Goal: Check status

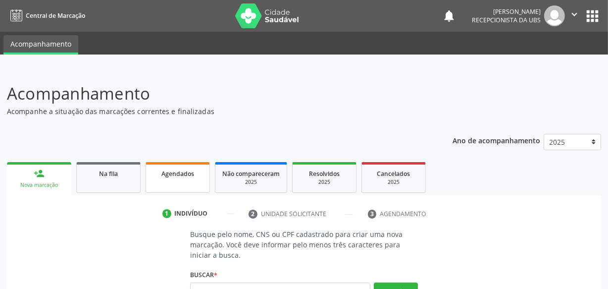
click at [173, 176] on span "Agendados" at bounding box center [178, 173] width 33 height 8
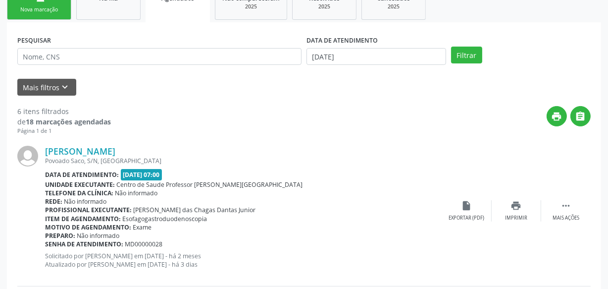
scroll to position [180, 0]
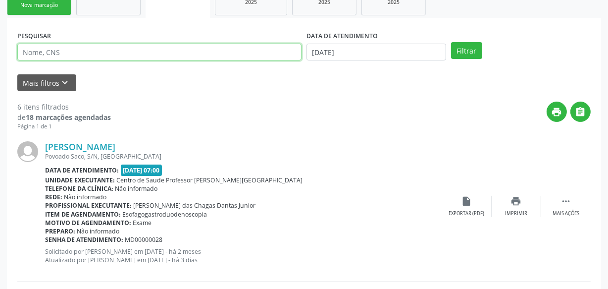
click at [160, 54] on input "text" at bounding box center [159, 52] width 284 height 17
type input "706202008552367"
click at [451, 42] on button "Filtrar" at bounding box center [466, 50] width 31 height 17
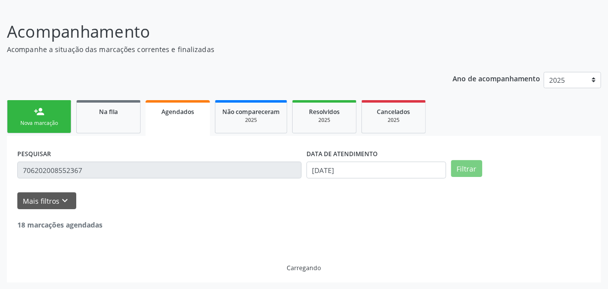
scroll to position [30, 0]
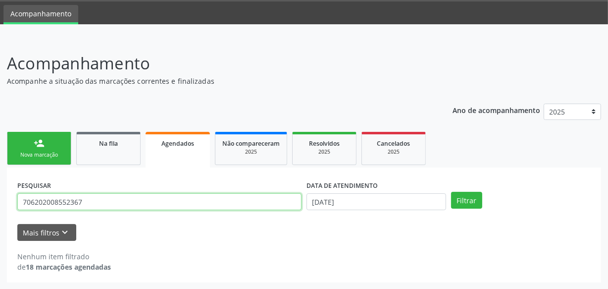
drag, startPoint x: 96, startPoint y: 204, endPoint x: 0, endPoint y: 200, distance: 96.2
click at [0, 200] on div "Acompanhamento Acompanhe a situação das marcações correntes e finalizadas Relat…" at bounding box center [304, 163] width 608 height 251
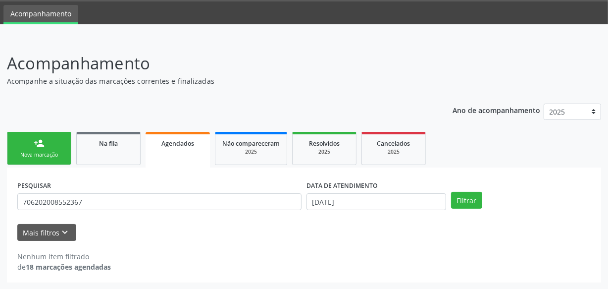
click at [117, 111] on div "Ano de acompanhamento 2025 person_add Nova marcação Na fila Agendados Não compa…" at bounding box center [304, 190] width 595 height 186
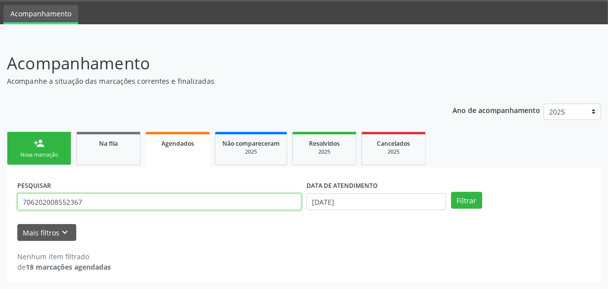
drag, startPoint x: 69, startPoint y: 203, endPoint x: 14, endPoint y: 199, distance: 55.6
click at [14, 199] on div "PESQUISAR 706202008552367 DATA DE ATENDIMENTO [DATE] Filtrar UNIDADE EXECUTANTE…" at bounding box center [304, 224] width 595 height 115
click at [451, 192] on button "Filtrar" at bounding box center [466, 200] width 31 height 17
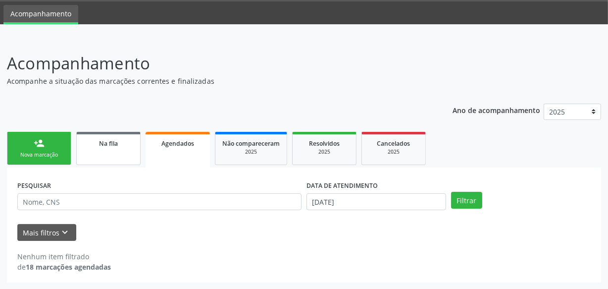
click at [114, 146] on div "Na fila" at bounding box center [109, 143] width 50 height 10
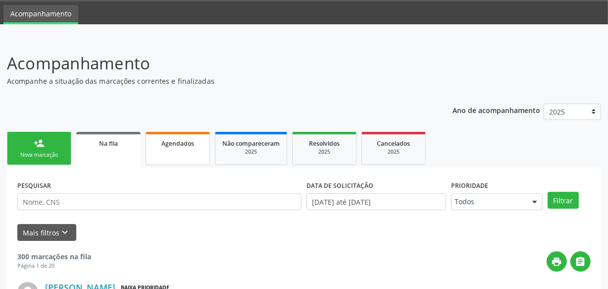
click at [172, 150] on link "Agendados" at bounding box center [178, 148] width 64 height 33
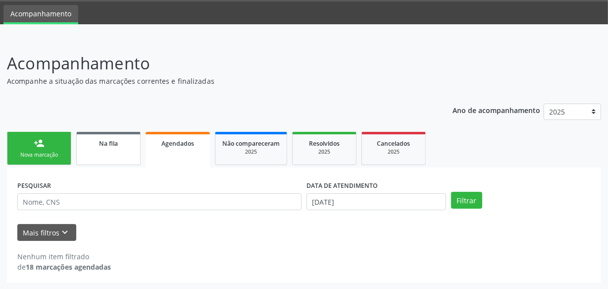
click at [106, 150] on link "Na fila" at bounding box center [108, 148] width 64 height 33
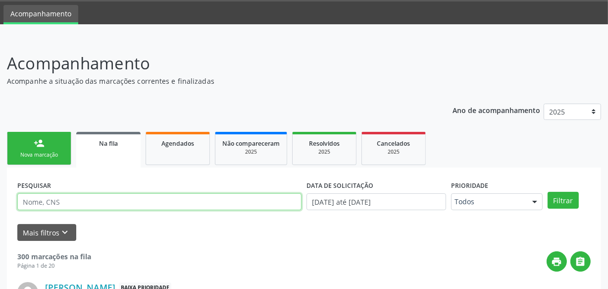
paste input "706202008552367"
type input "706202008552367"
click at [548, 192] on button "Filtrar" at bounding box center [563, 200] width 31 height 17
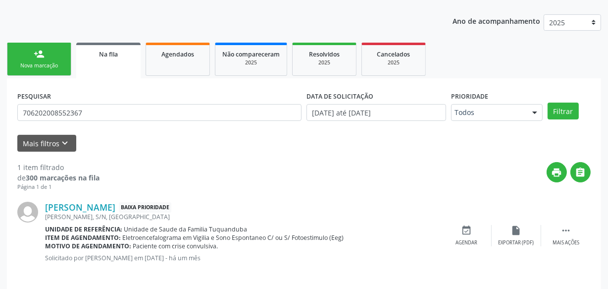
scroll to position [127, 0]
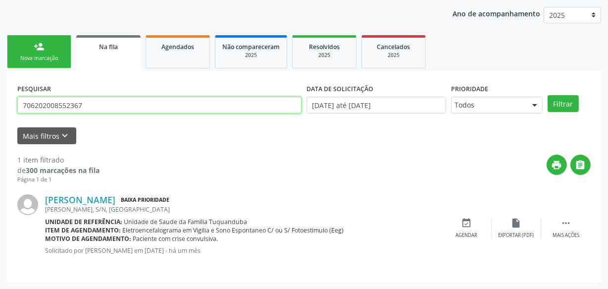
drag, startPoint x: 88, startPoint y: 107, endPoint x: 0, endPoint y: 111, distance: 88.3
click at [0, 110] on div "Acompanhamento Acompanhe a situação das marcações correntes e finalizadas Relat…" at bounding box center [304, 116] width 608 height 348
click at [548, 95] on button "Filtrar" at bounding box center [563, 103] width 31 height 17
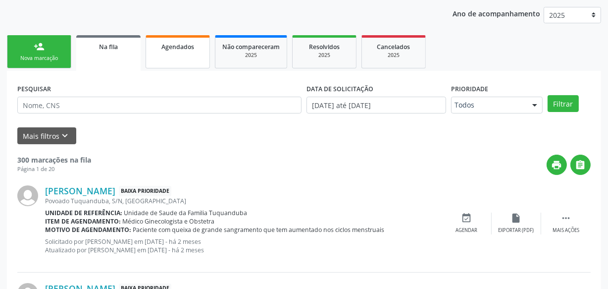
click at [201, 42] on div "Agendados" at bounding box center [178, 46] width 50 height 10
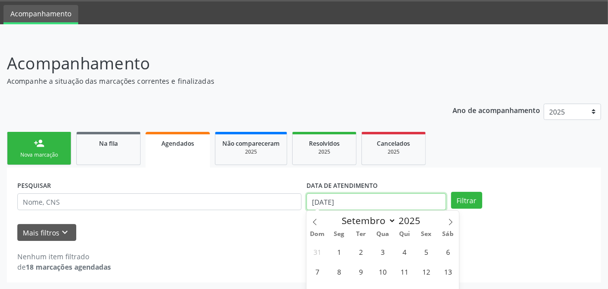
scroll to position [91, 0]
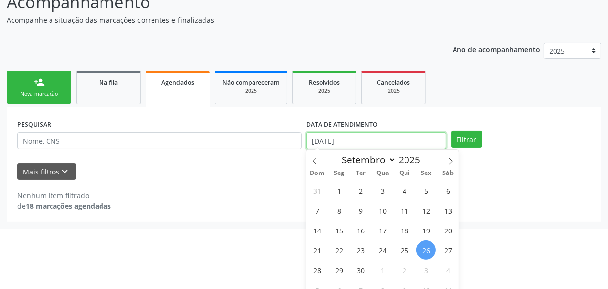
click at [402, 198] on body "Central de Marcação notifications [PERSON_NAME] Recepcionista da UBS  Configur…" at bounding box center [304, 53] width 608 height 289
click at [424, 242] on span "26" at bounding box center [426, 249] width 19 height 19
type input "[DATE]"
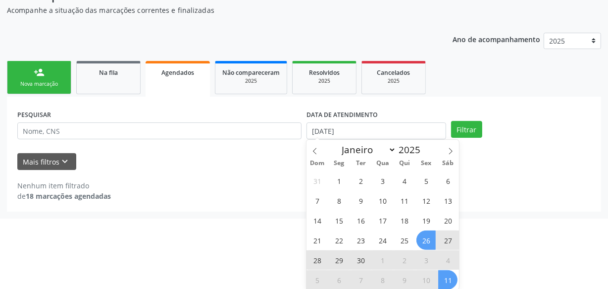
click at [445, 276] on span "11" at bounding box center [447, 279] width 19 height 19
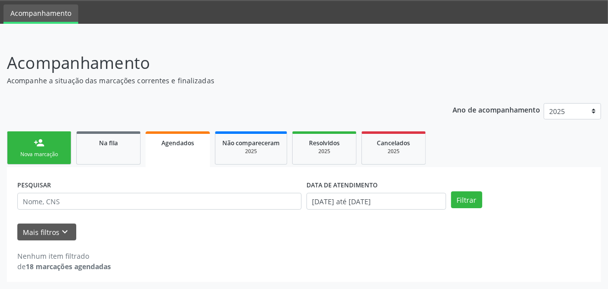
scroll to position [30, 0]
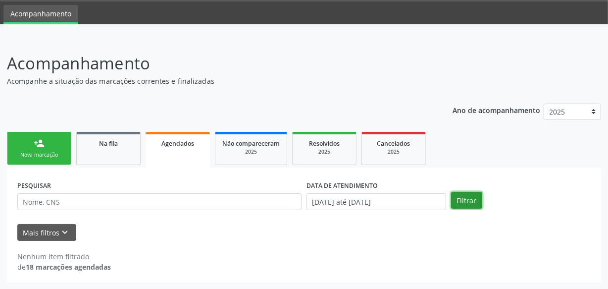
click at [456, 207] on button "Filtrar" at bounding box center [466, 200] width 31 height 17
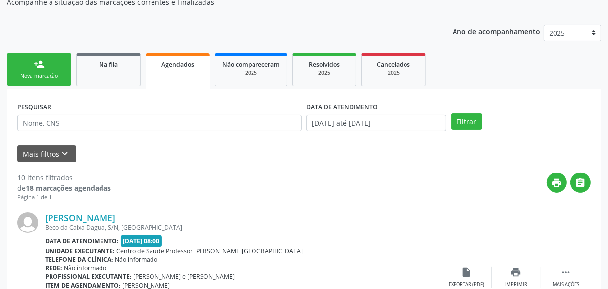
scroll to position [90, 0]
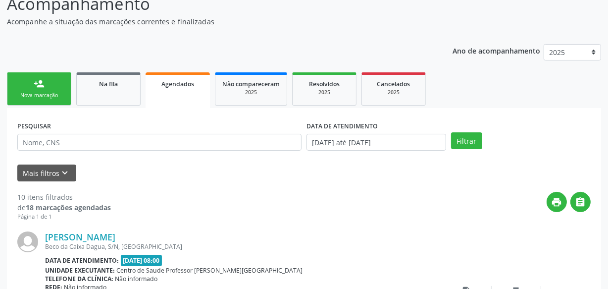
click at [49, 95] on div "Nova marcação" at bounding box center [39, 95] width 50 height 7
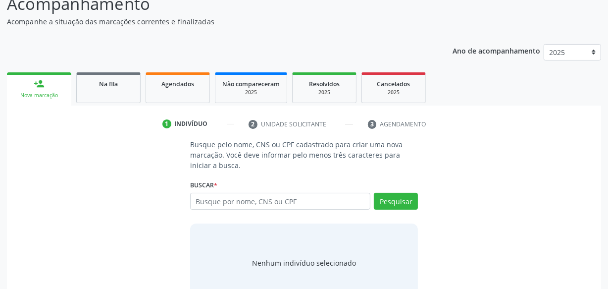
click at [526, 155] on div "Busque pelo nome, CNS ou CPF cadastrado para criar uma nova marcação. Você deve…" at bounding box center [304, 220] width 581 height 163
click at [187, 89] on link "Agendados" at bounding box center [178, 87] width 64 height 31
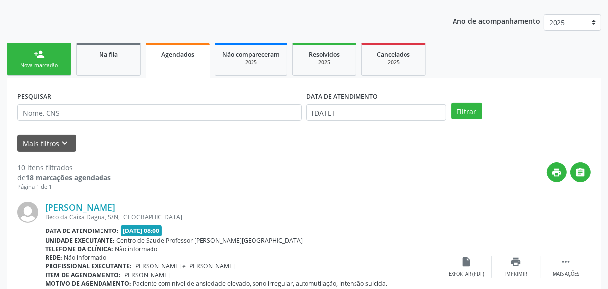
scroll to position [0, 0]
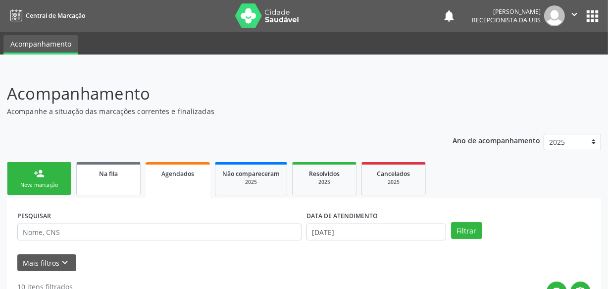
click at [106, 188] on link "Na fila" at bounding box center [108, 178] width 64 height 33
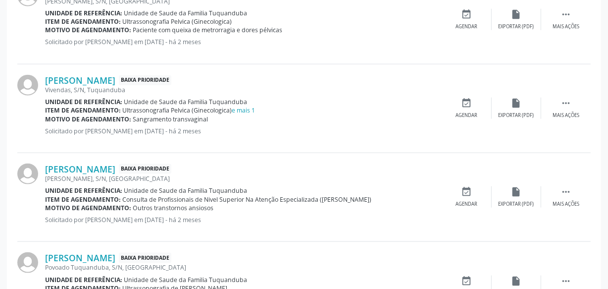
scroll to position [1413, 0]
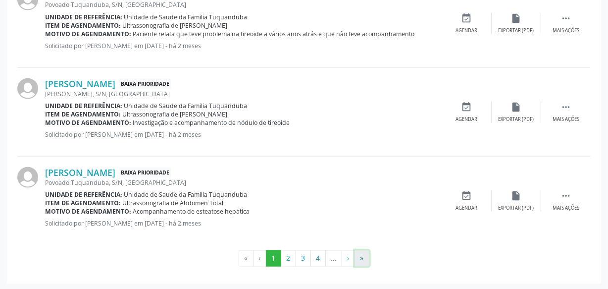
click at [359, 252] on button "»" at bounding box center [362, 258] width 15 height 17
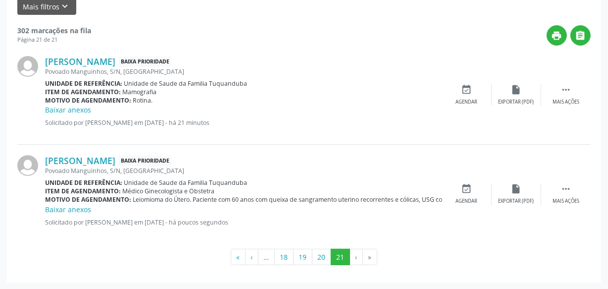
scroll to position [76, 0]
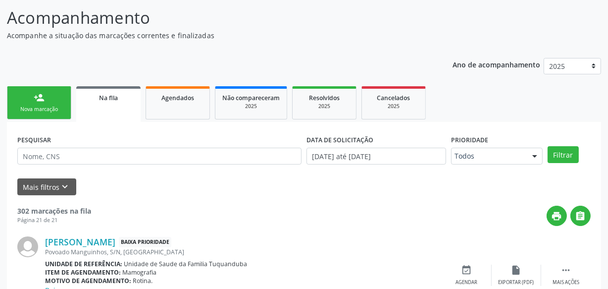
click at [48, 107] on div "Nova marcação" at bounding box center [39, 109] width 50 height 7
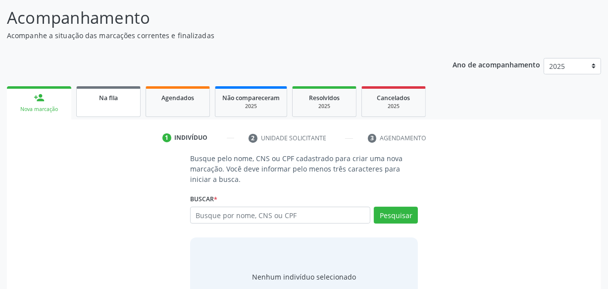
click at [104, 99] on span "Na fila" at bounding box center [108, 98] width 19 height 8
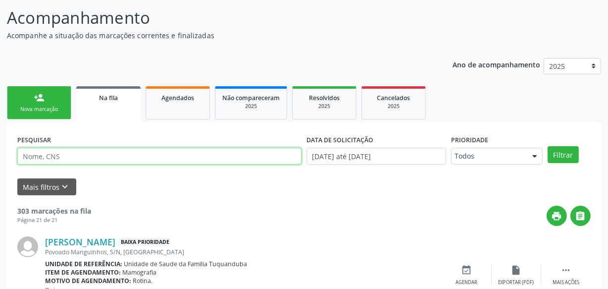
click at [70, 162] on input "text" at bounding box center [159, 156] width 284 height 17
type input "silvana"
click at [548, 146] on button "Filtrar" at bounding box center [563, 154] width 31 height 17
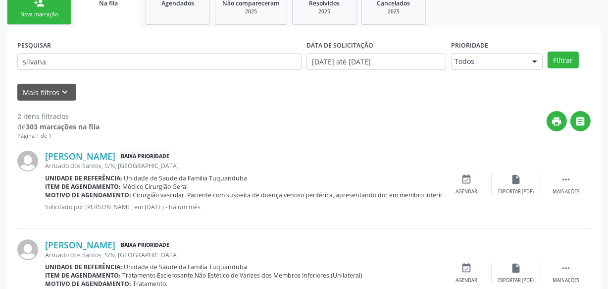
scroll to position [0, 0]
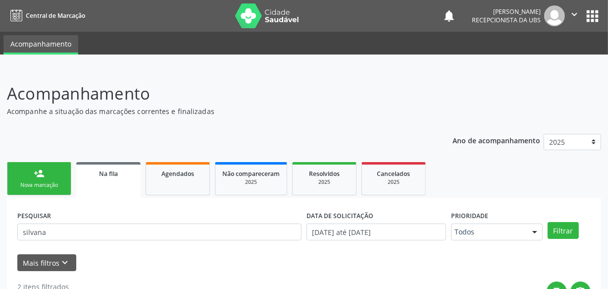
click at [28, 183] on div "Nova marcação" at bounding box center [39, 184] width 50 height 7
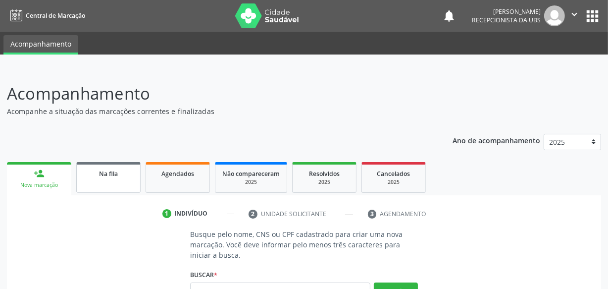
click at [125, 168] on div "Na fila" at bounding box center [109, 173] width 50 height 10
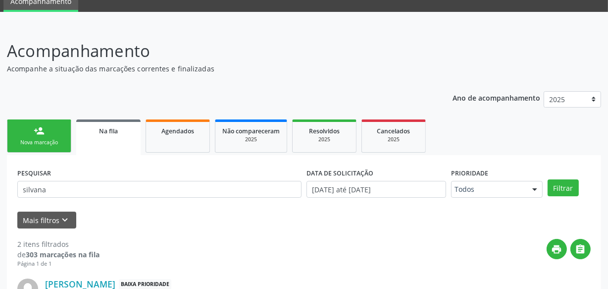
scroll to position [45, 0]
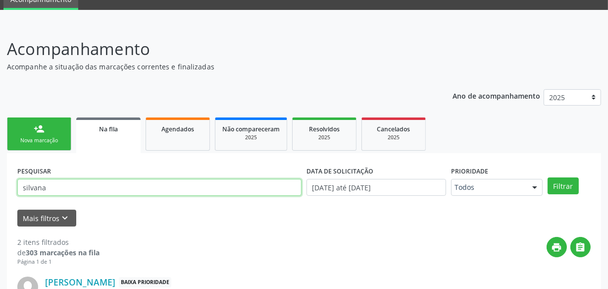
drag, startPoint x: 65, startPoint y: 189, endPoint x: 0, endPoint y: 190, distance: 64.9
click at [0, 190] on div "Acompanhamento Acompanhe a situação das marcações correntes e finalizadas Relat…" at bounding box center [304, 242] width 608 height 436
click at [548, 177] on button "Filtrar" at bounding box center [563, 185] width 31 height 17
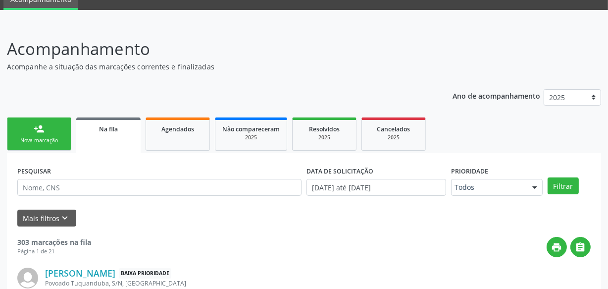
click at [40, 142] on div "Nova marcação" at bounding box center [39, 140] width 50 height 7
